Goal: Task Accomplishment & Management: Manage account settings

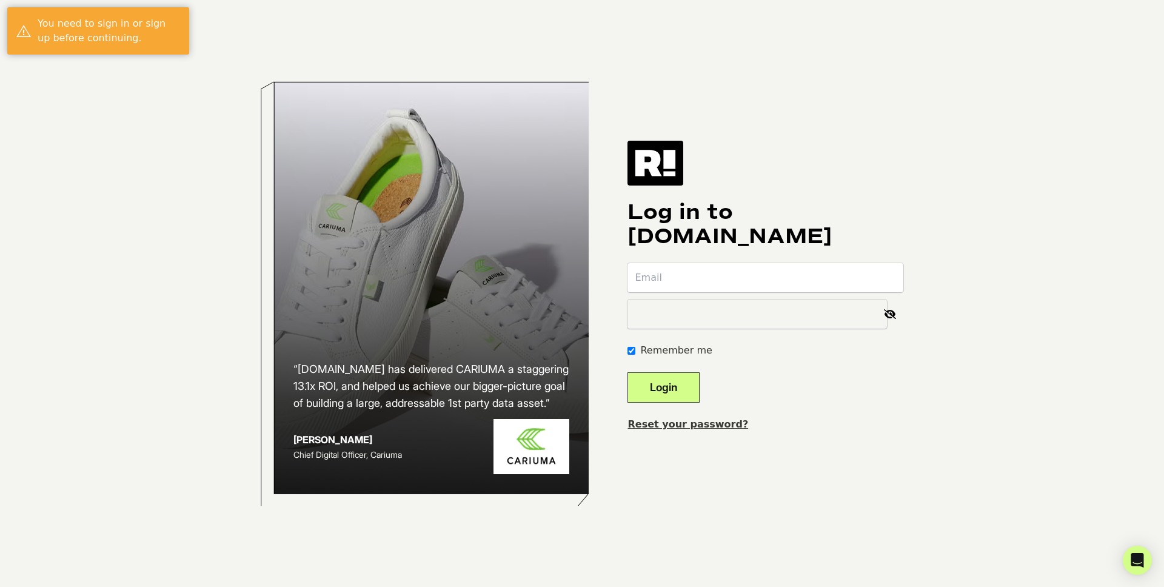
type input "[PERSON_NAME][EMAIL_ADDRESS][DOMAIN_NAME]"
click at [700, 381] on button "Login" at bounding box center [664, 387] width 72 height 30
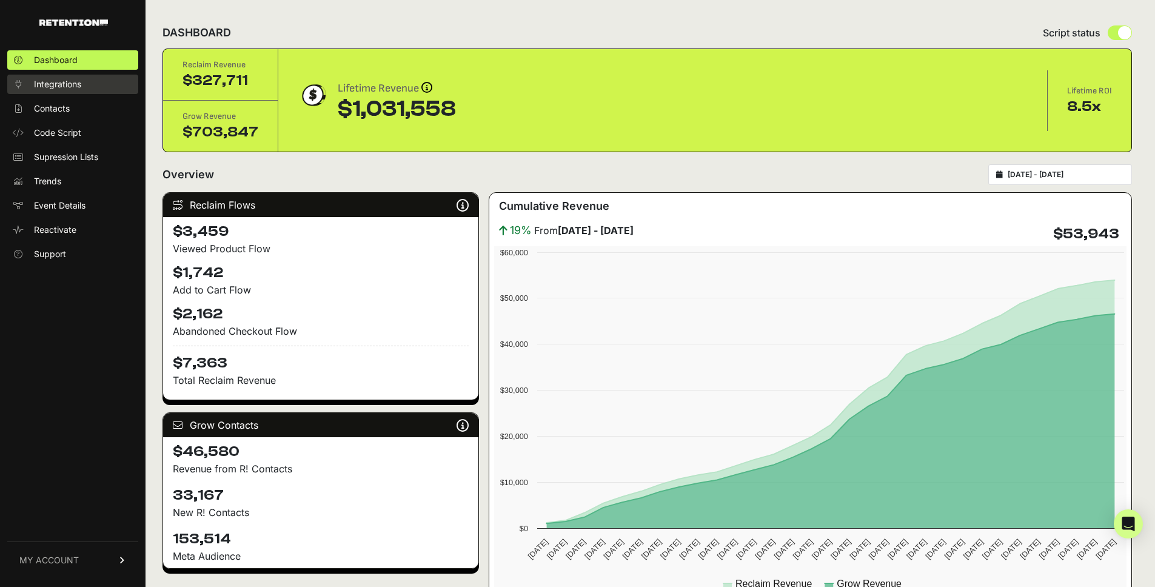
click at [52, 82] on span "Integrations" at bounding box center [57, 84] width 47 height 12
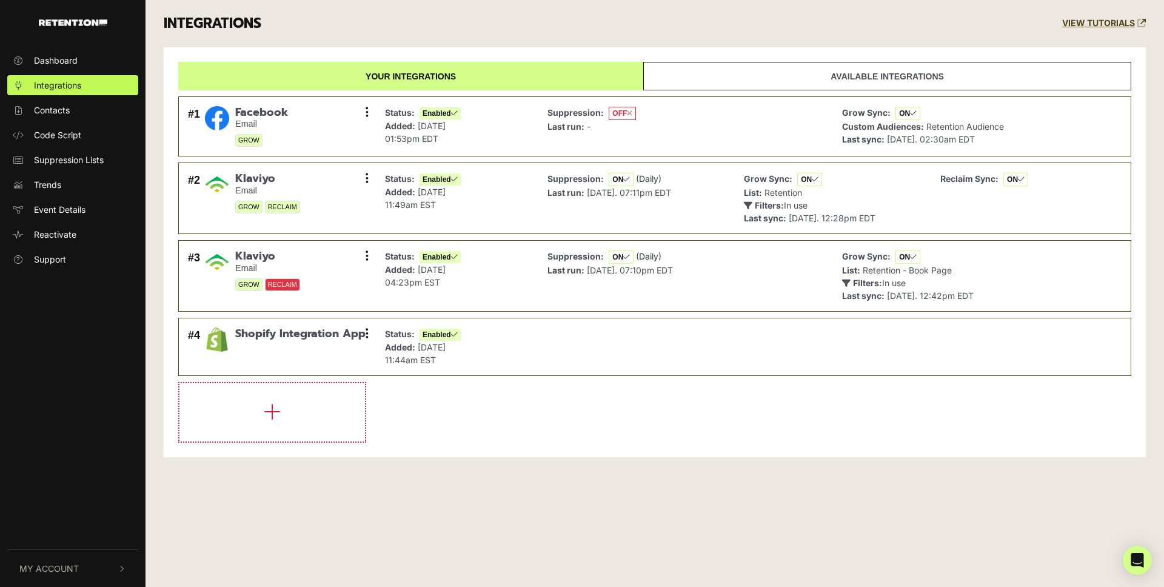
click at [99, 565] on button "My Account" at bounding box center [72, 568] width 131 height 37
click at [81, 446] on link "Account Details" at bounding box center [72, 439] width 131 height 20
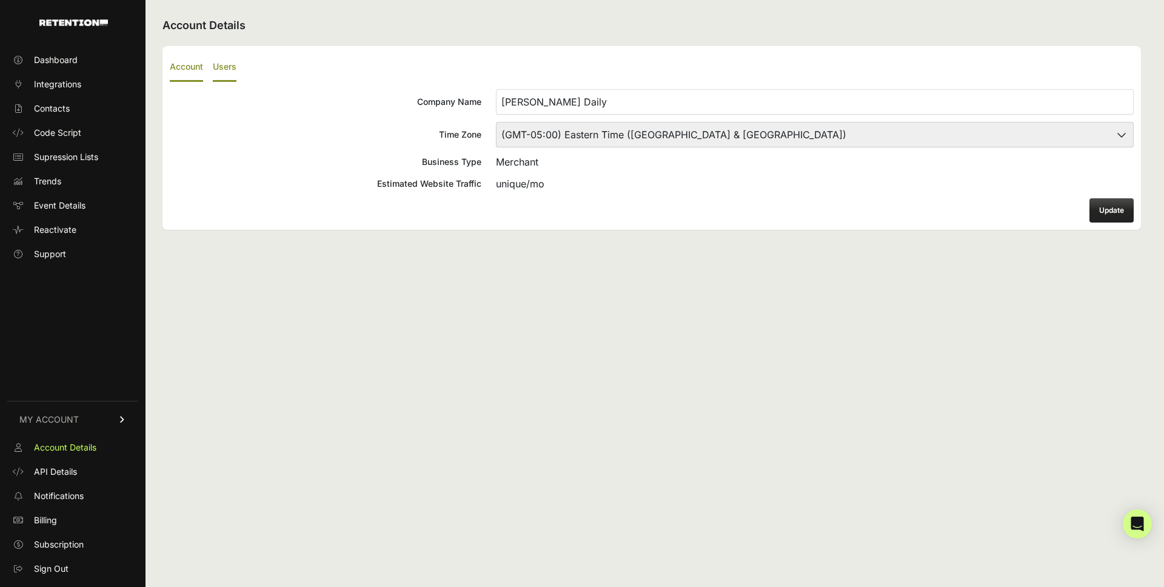
click at [218, 73] on label "Users" at bounding box center [225, 67] width 24 height 29
click at [0, 0] on input "Users" at bounding box center [0, 0] width 0 height 0
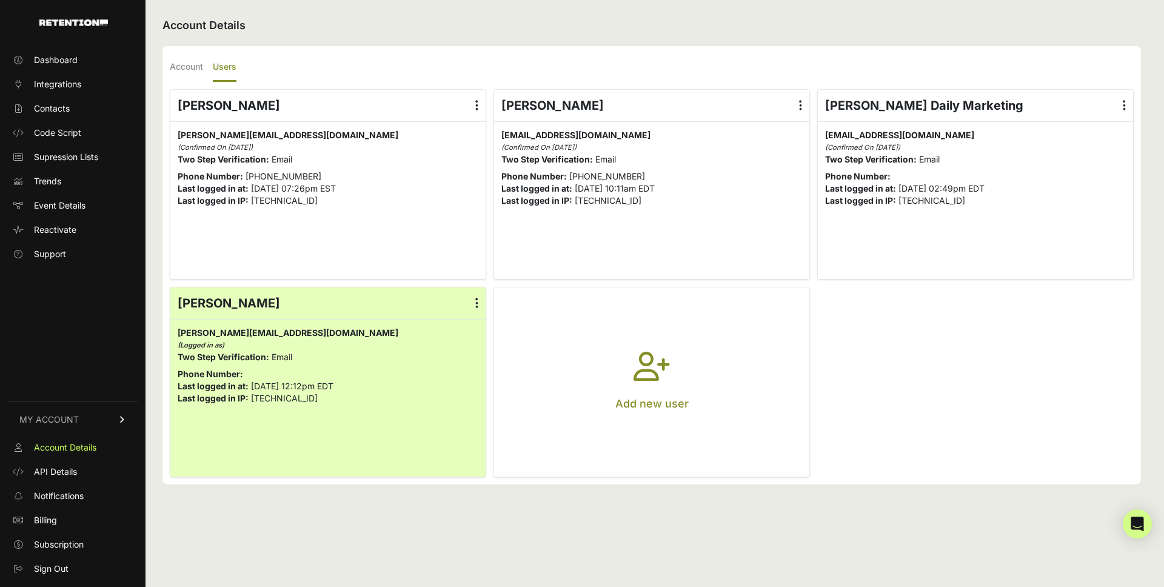
click at [683, 384] on button "Add new user" at bounding box center [651, 381] width 315 height 189
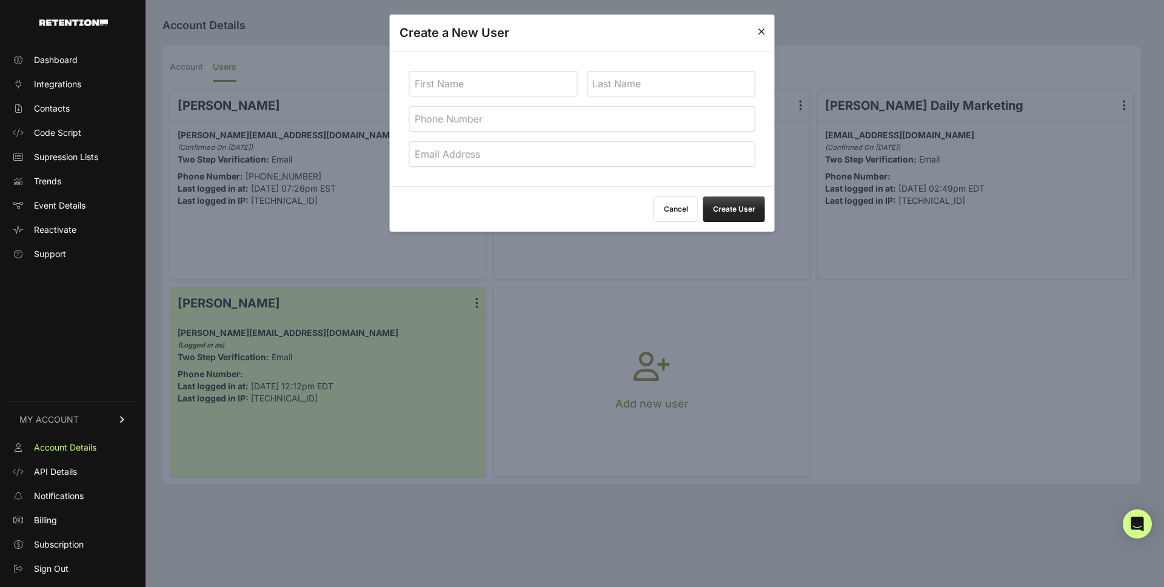
click at [548, 82] on input "text" at bounding box center [493, 83] width 169 height 25
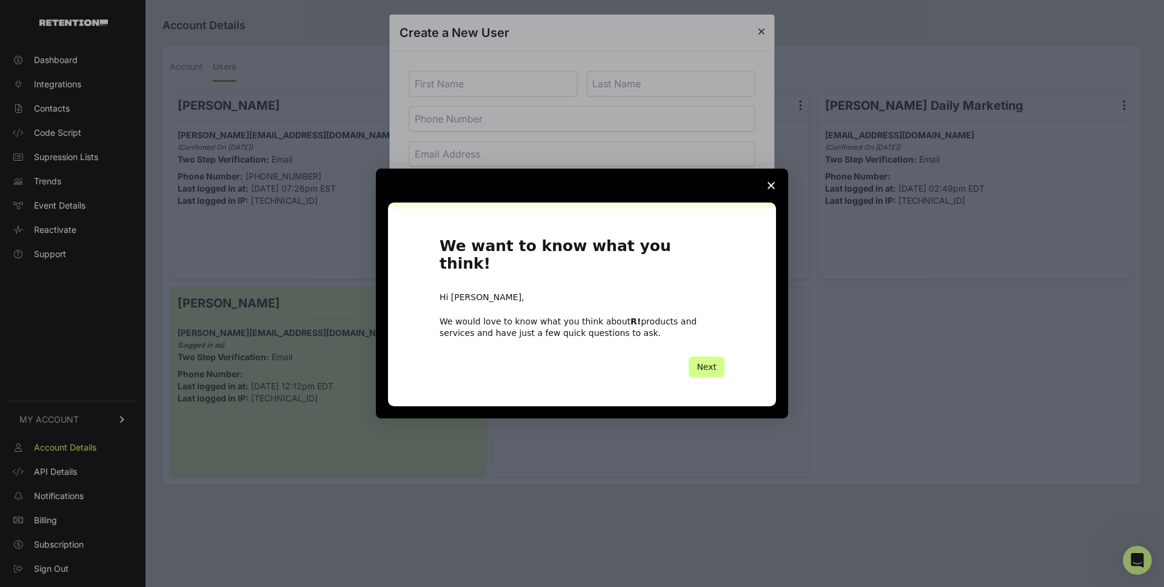
click at [772, 189] on icon "Close survey" at bounding box center [771, 185] width 7 height 7
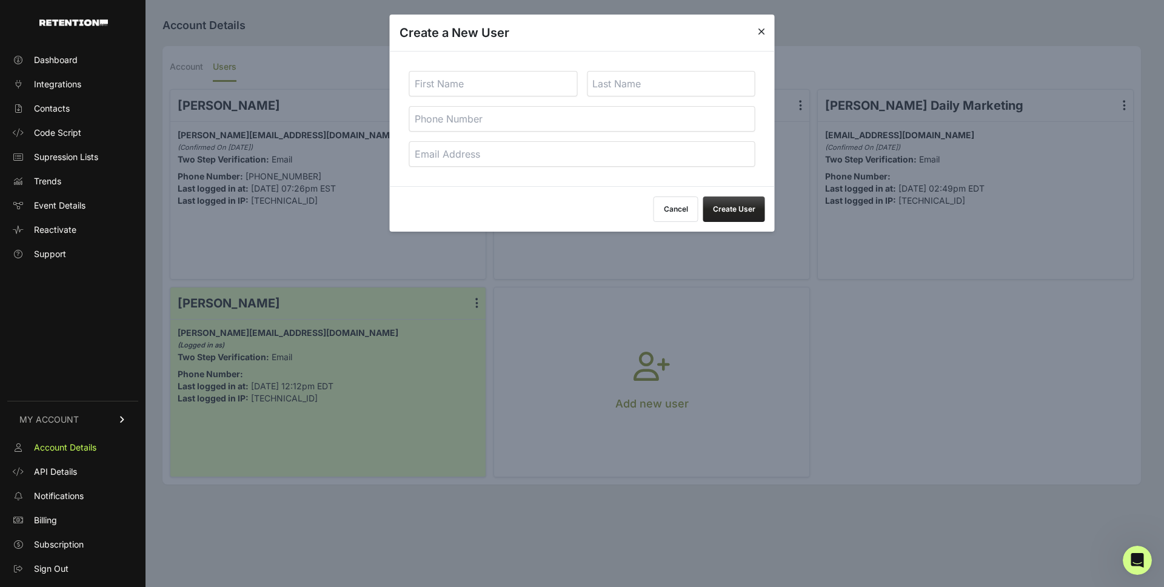
click at [486, 83] on input "text" at bounding box center [493, 83] width 169 height 25
type input "Jack"
click at [610, 80] on input "Clove" at bounding box center [671, 83] width 169 height 25
type input "Kuo"
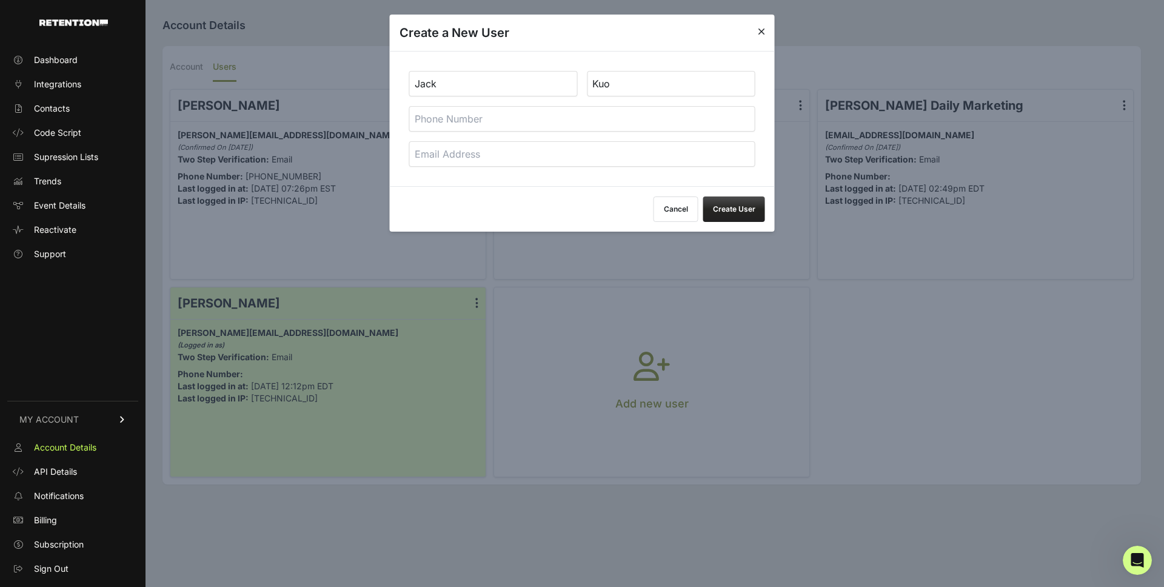
click at [455, 149] on input "email" at bounding box center [582, 153] width 346 height 25
paste input "jack.cj.kuo@gmail.com"
type input "jack.cj.kuo@gmail.com"
click at [737, 215] on button "Create User" at bounding box center [734, 208] width 62 height 25
